Goal: Navigation & Orientation: Find specific page/section

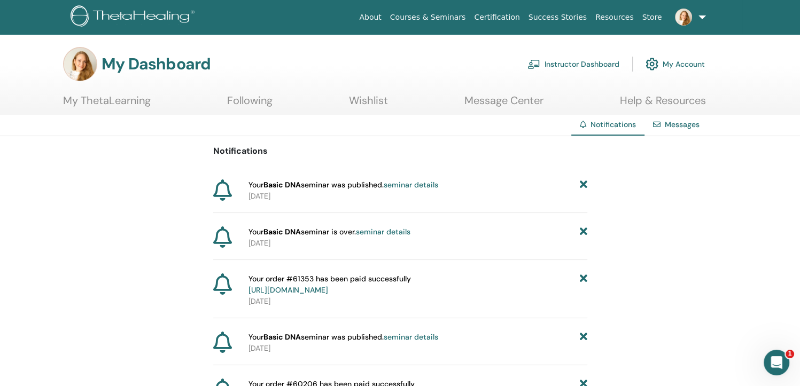
click at [428, 184] on link "seminar details" at bounding box center [411, 185] width 55 height 10
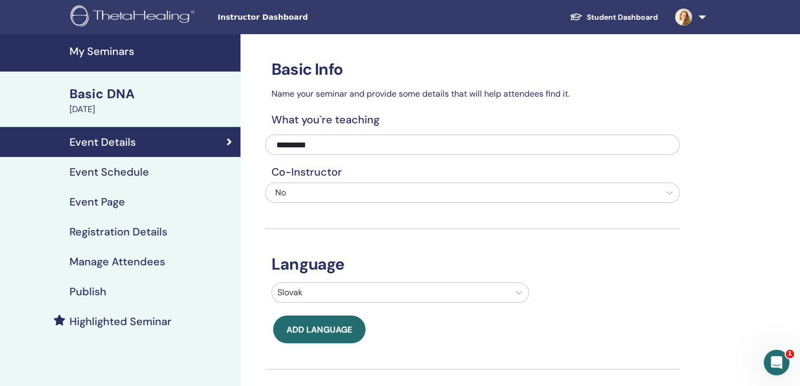
click at [96, 202] on h4 "Event Page" at bounding box center [97, 202] width 56 height 13
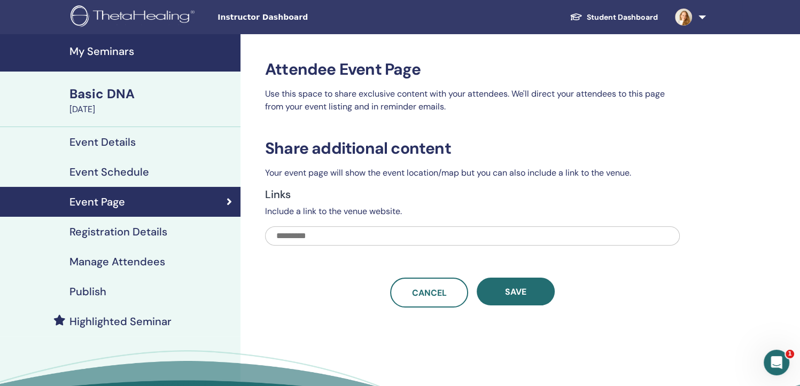
click at [101, 143] on h4 "Event Details" at bounding box center [102, 142] width 66 height 13
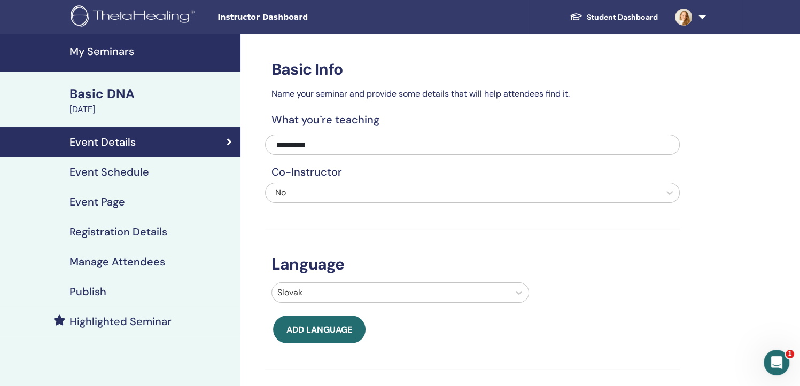
click at [105, 96] on div "Basic DNA" at bounding box center [151, 94] width 165 height 18
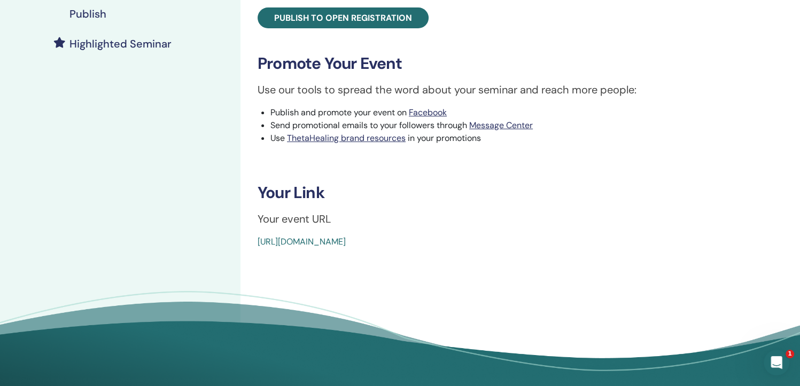
scroll to position [281, 0]
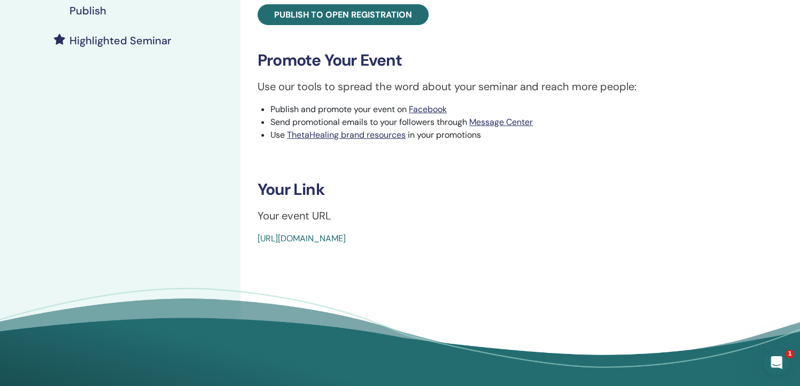
drag, startPoint x: 254, startPoint y: 239, endPoint x: 499, endPoint y: 242, distance: 244.3
click at [499, 242] on div "Basic DNA Event Type In-Person Event Status Active Published Registrations 0/10…" at bounding box center [507, 12] width 521 height 467
copy link "[URL][DOMAIN_NAME]"
